Goal: Task Accomplishment & Management: Manage account settings

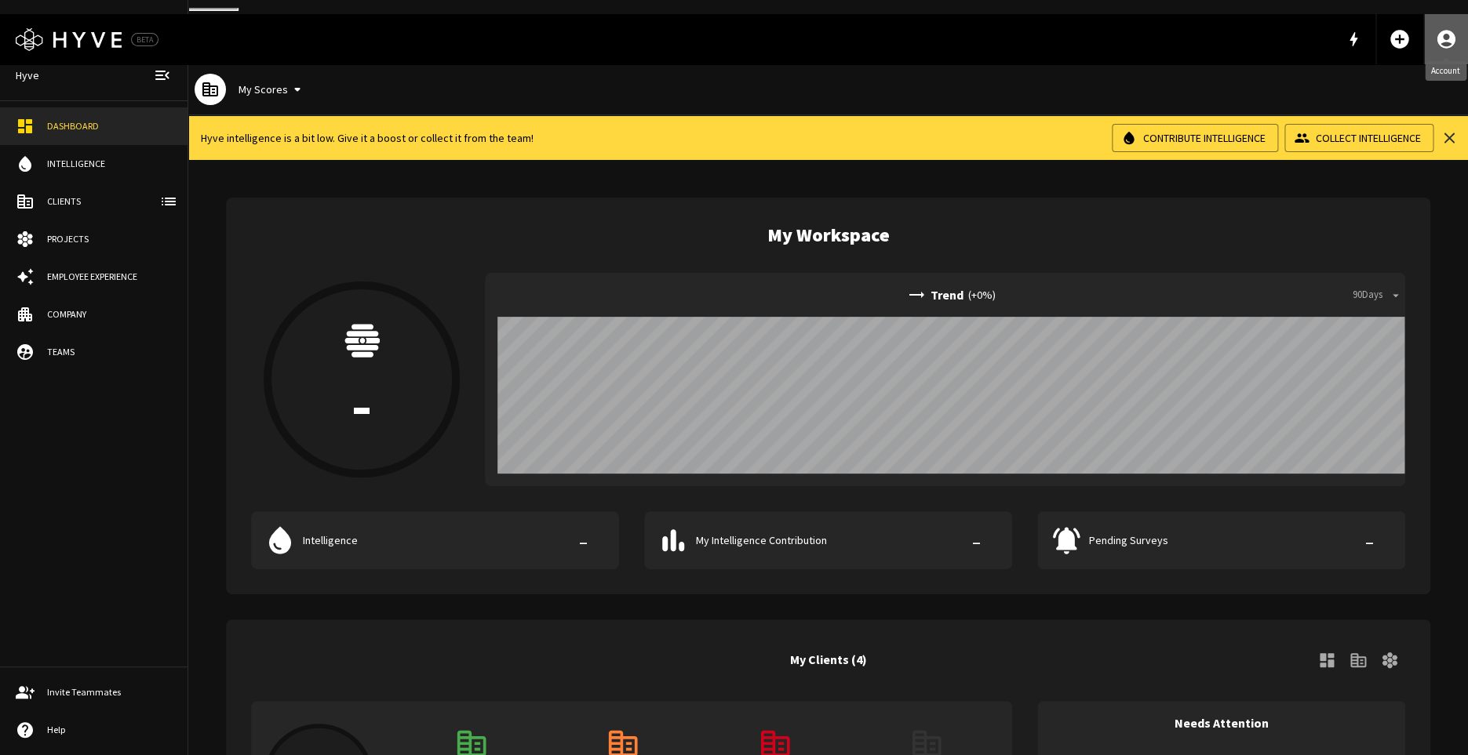
click at [1450, 31] on icon "Account" at bounding box center [1446, 39] width 22 height 22
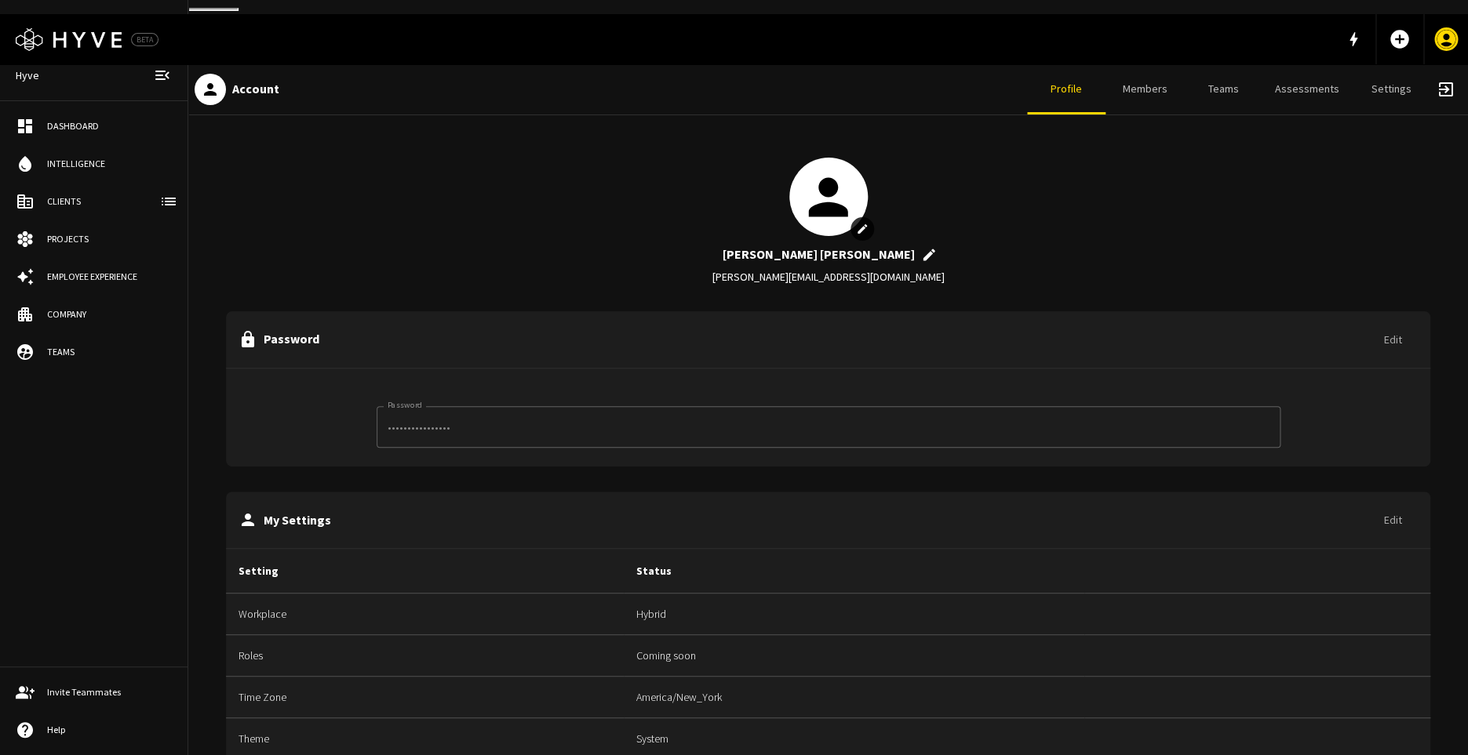
click at [1429, 78] on link "Settings" at bounding box center [1391, 89] width 78 height 50
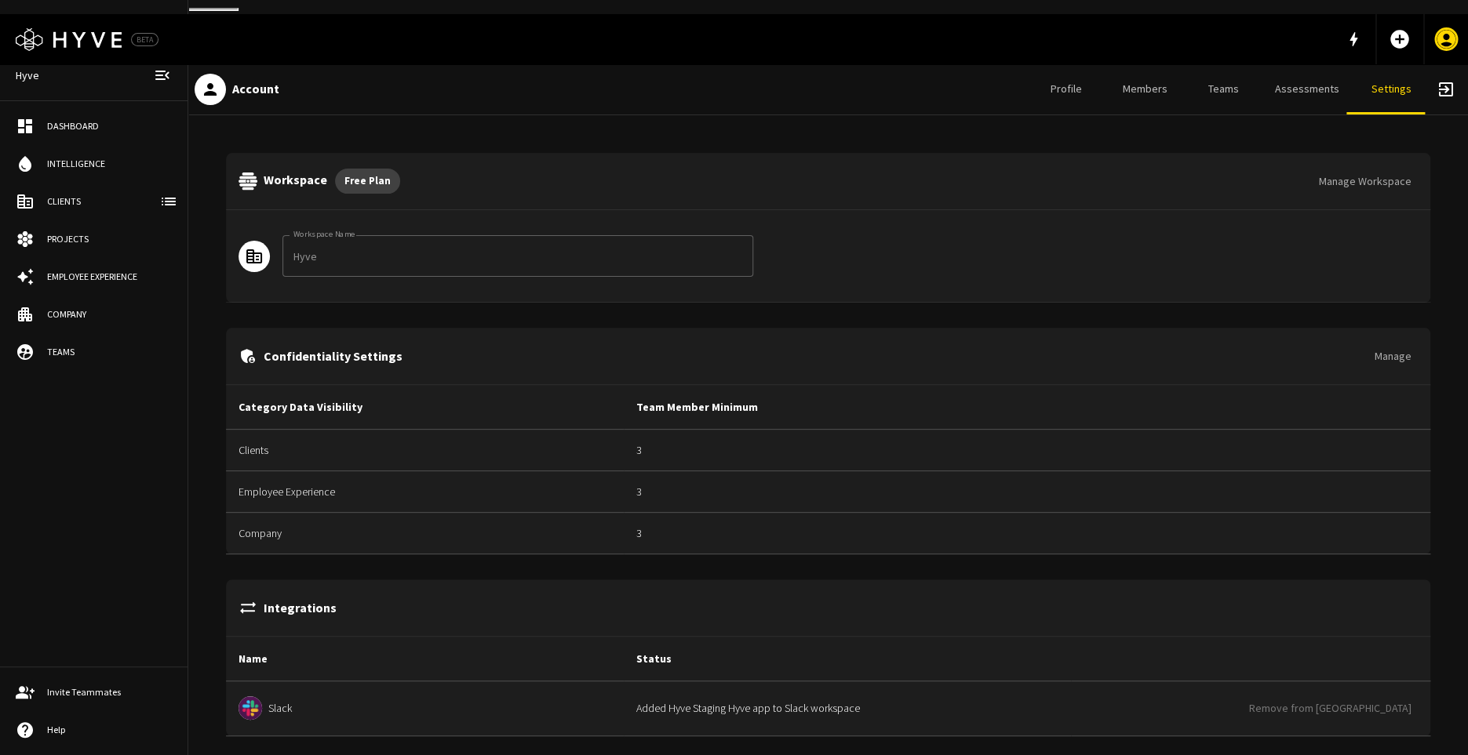
click at [1452, 74] on div "exit_to_app" at bounding box center [1445, 89] width 31 height 31
click at [1452, 81] on span "exit_to_app" at bounding box center [1445, 89] width 19 height 19
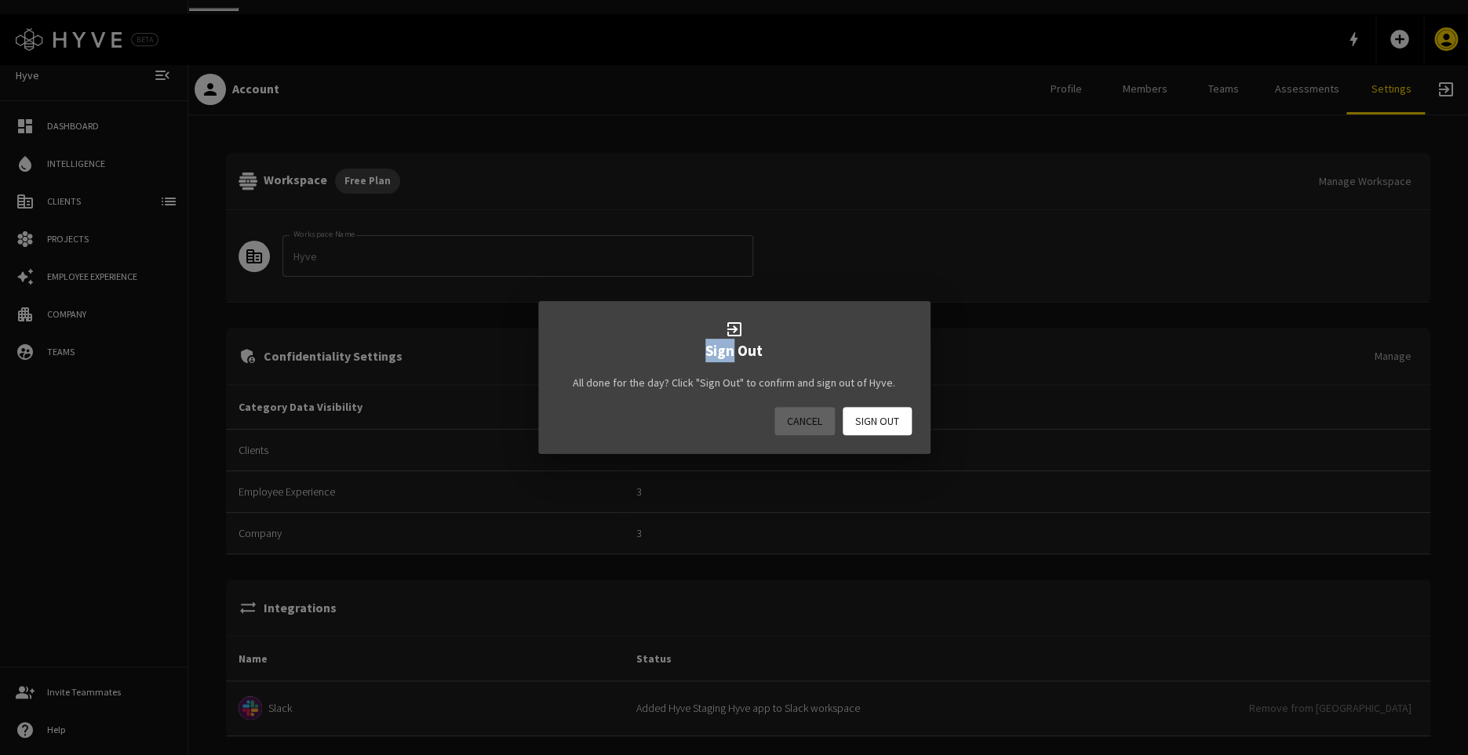
click at [1452, 81] on div "exit_to_app Sign Out All done for the day? Click "Sign Out" to confirm and sign…" at bounding box center [734, 377] width 1468 height 755
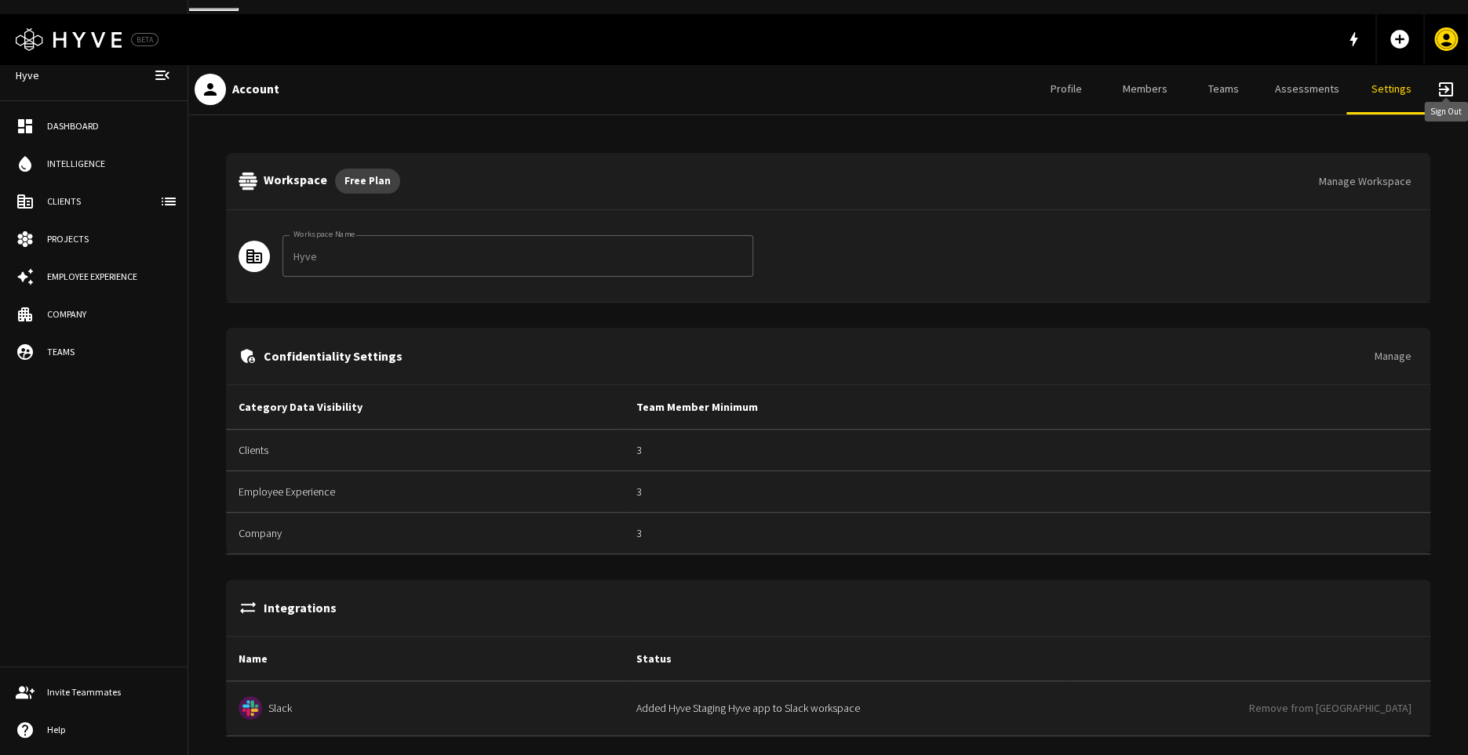
click at [1440, 80] on span "exit_to_app" at bounding box center [1445, 89] width 19 height 19
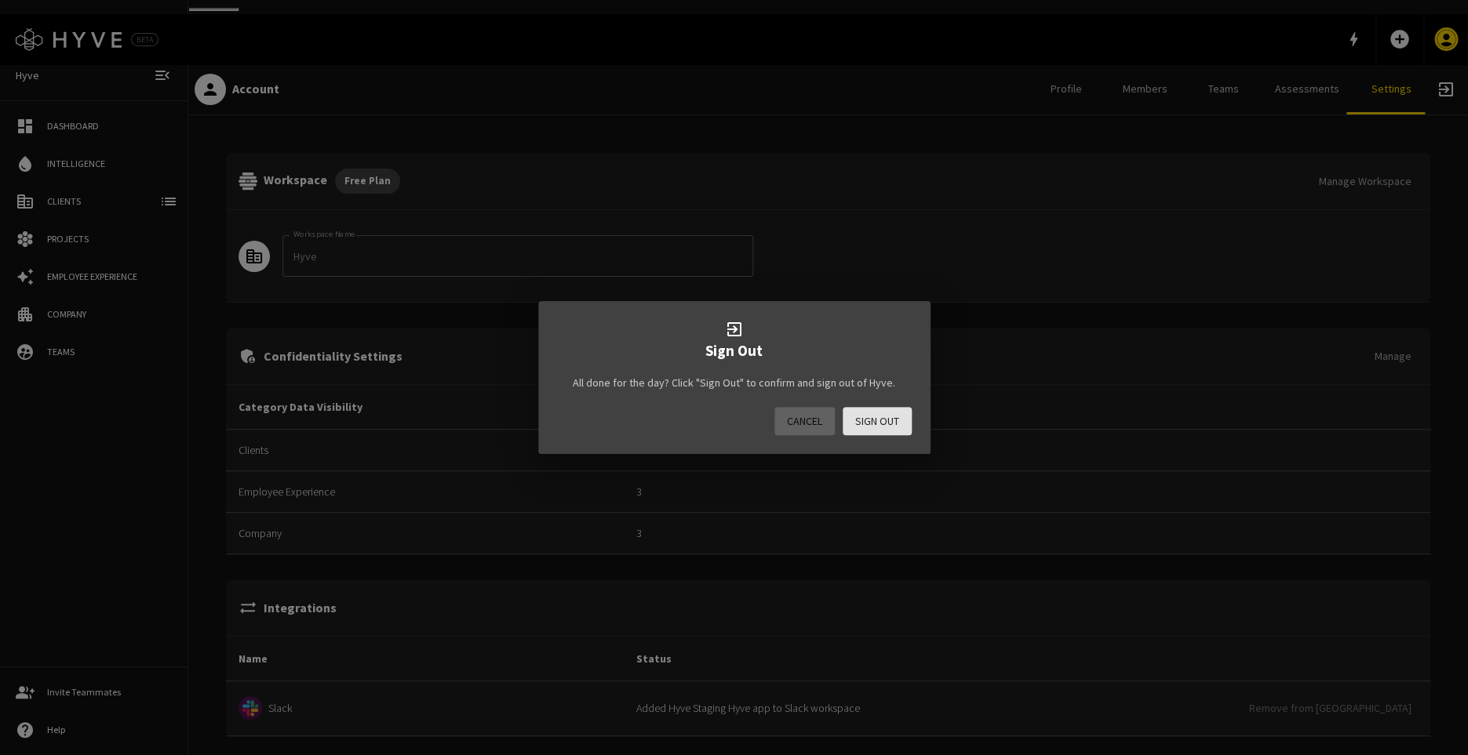
click at [901, 414] on button "Sign Out" at bounding box center [876, 421] width 69 height 29
